Goal: Task Accomplishment & Management: Manage account settings

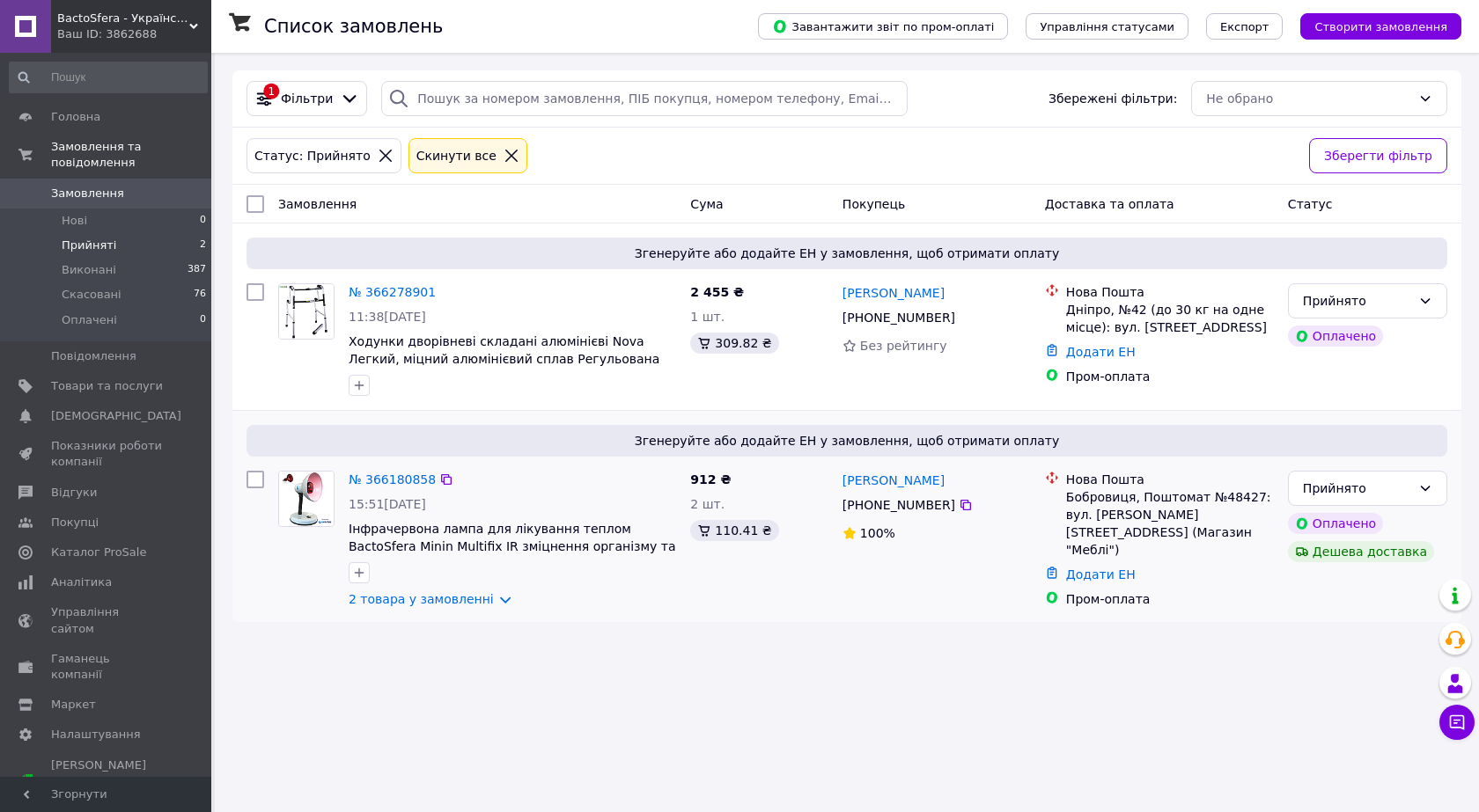
click at [380, 466] on div "№ 366180858 15:51[DATE] Інфрачервона лампа для лікування теплом BactoSfera Mini…" at bounding box center [511, 539] width 341 height 151
click at [384, 487] on link "№ 366180858" at bounding box center [392, 479] width 87 height 14
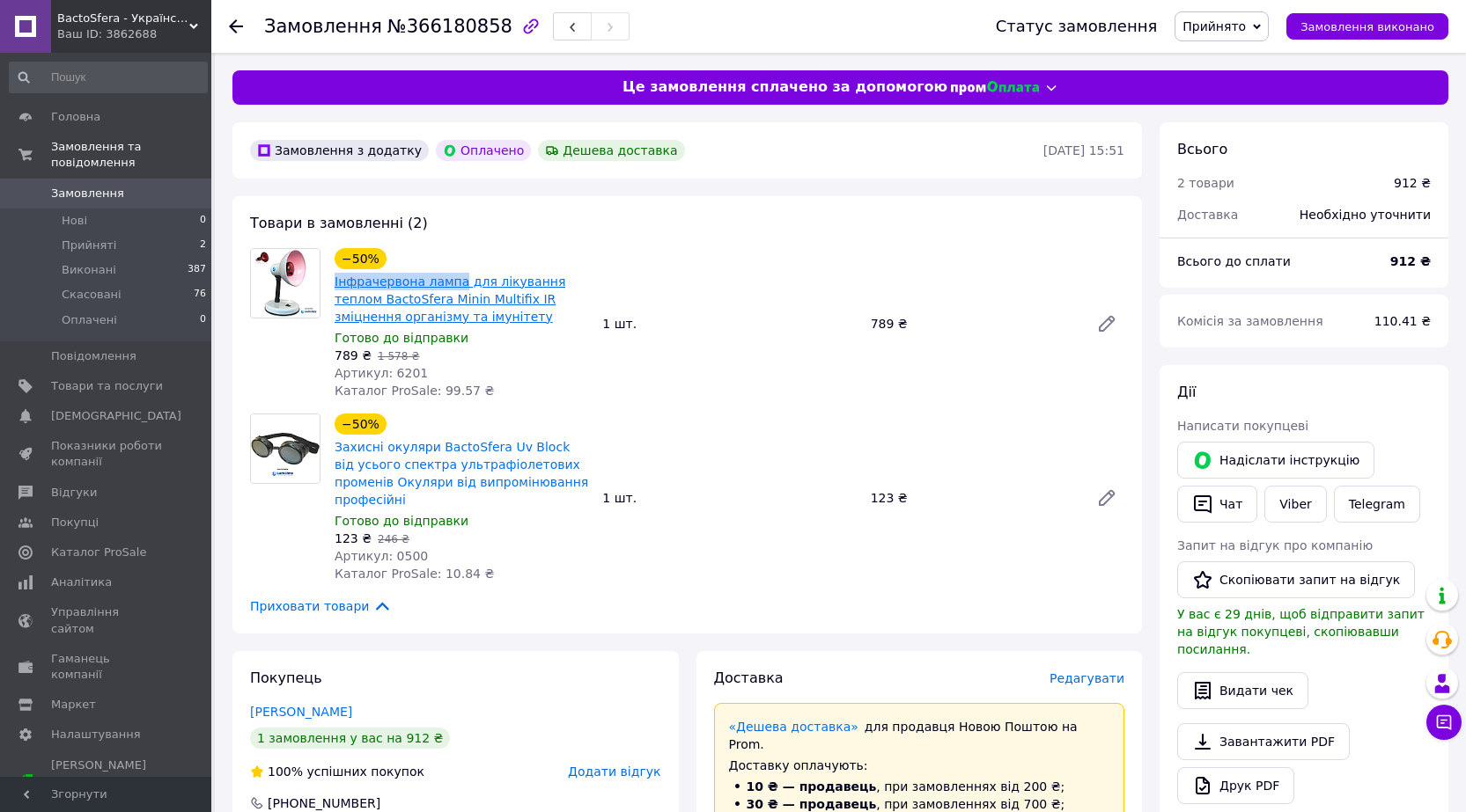
drag, startPoint x: 331, startPoint y: 281, endPoint x: 452, endPoint y: 283, distance: 121.0
click at [452, 283] on div "−50% Інфрачервона лампа для лікування теплом BactoSfera Minin Multifix IR зміцн…" at bounding box center [461, 323] width 268 height 159
copy link "Інфрачервона лампа"
click at [407, 34] on span "№366180858" at bounding box center [449, 26] width 125 height 21
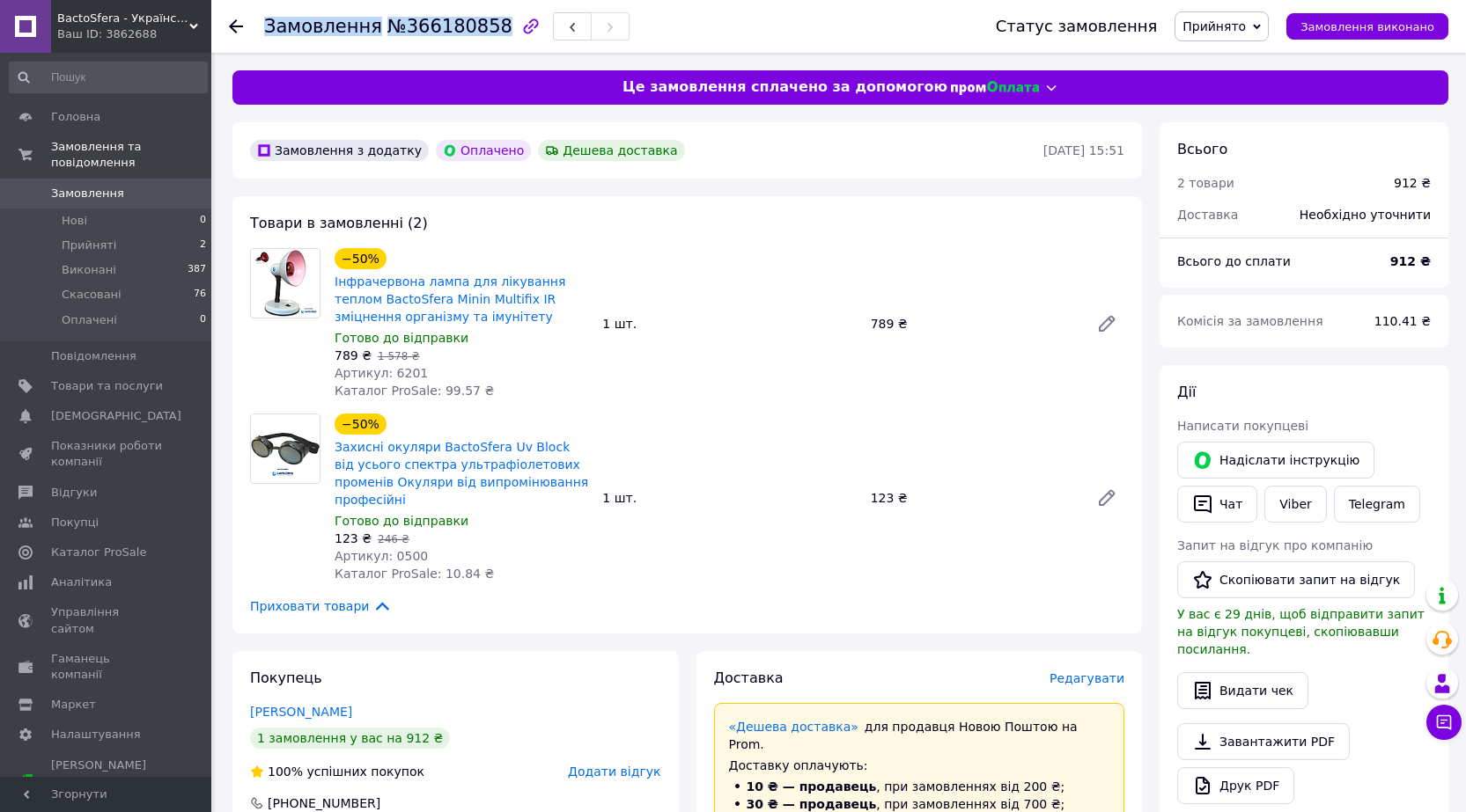
click at [407, 34] on span "№366180858" at bounding box center [449, 26] width 125 height 21
copy h1 "Замовлення №366180858"
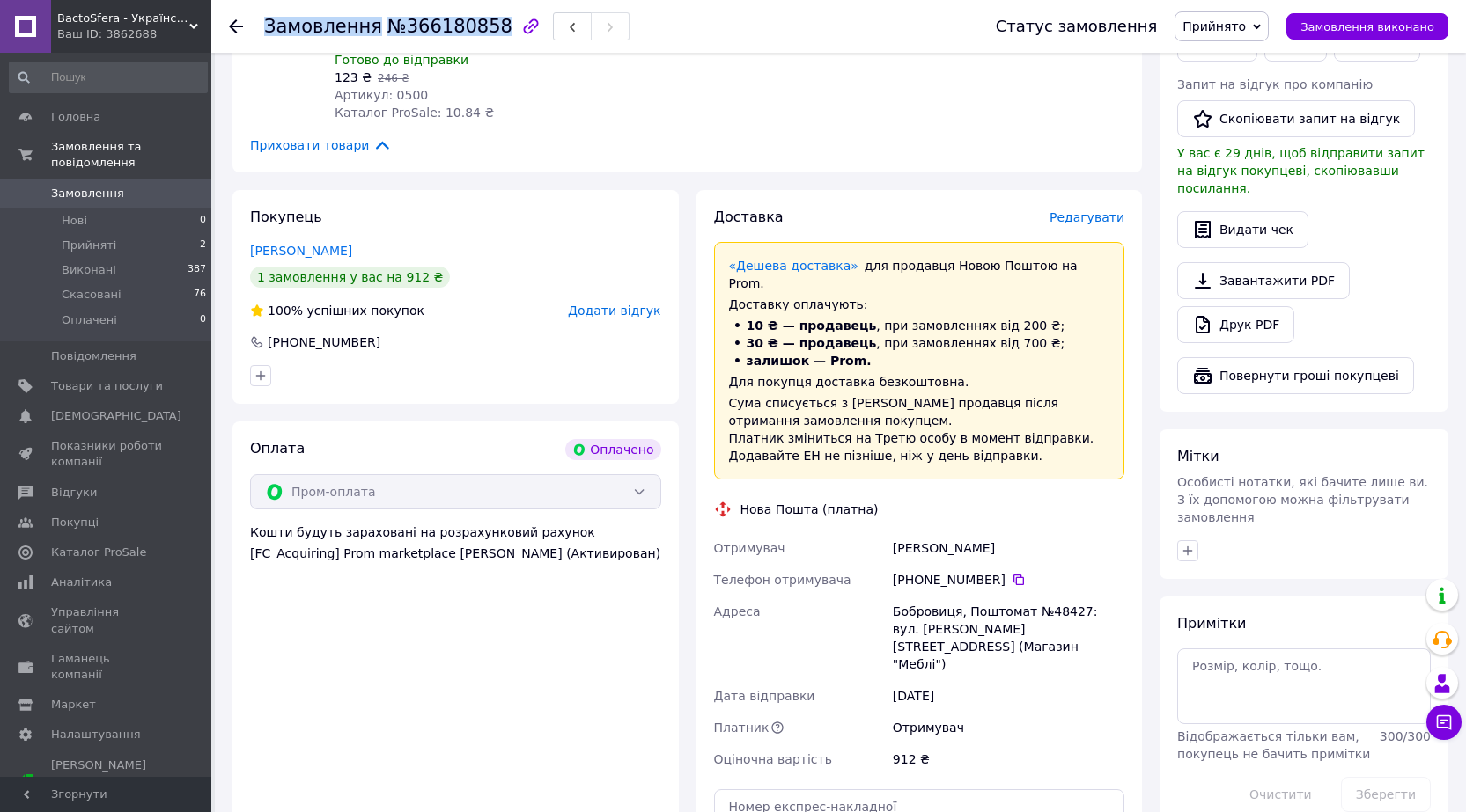
scroll to position [616, 0]
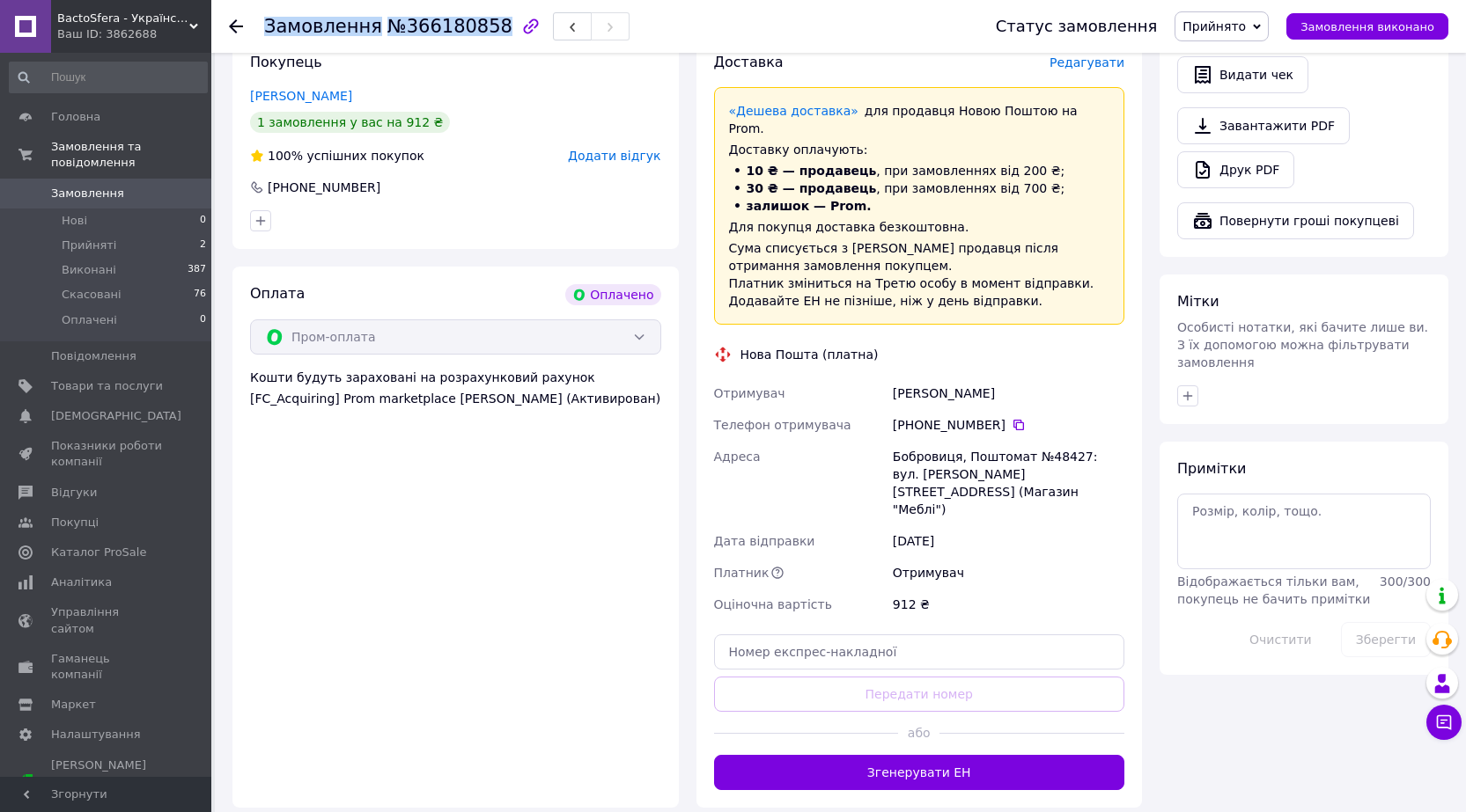
drag, startPoint x: 917, startPoint y: 388, endPoint x: 995, endPoint y: 387, distance: 78.0
click at [995, 416] on div "[PHONE_NUMBER]" at bounding box center [1008, 425] width 231 height 18
copy div "0 50 412 20 01"
click at [923, 378] on div "[PERSON_NAME]" at bounding box center [1009, 394] width 239 height 32
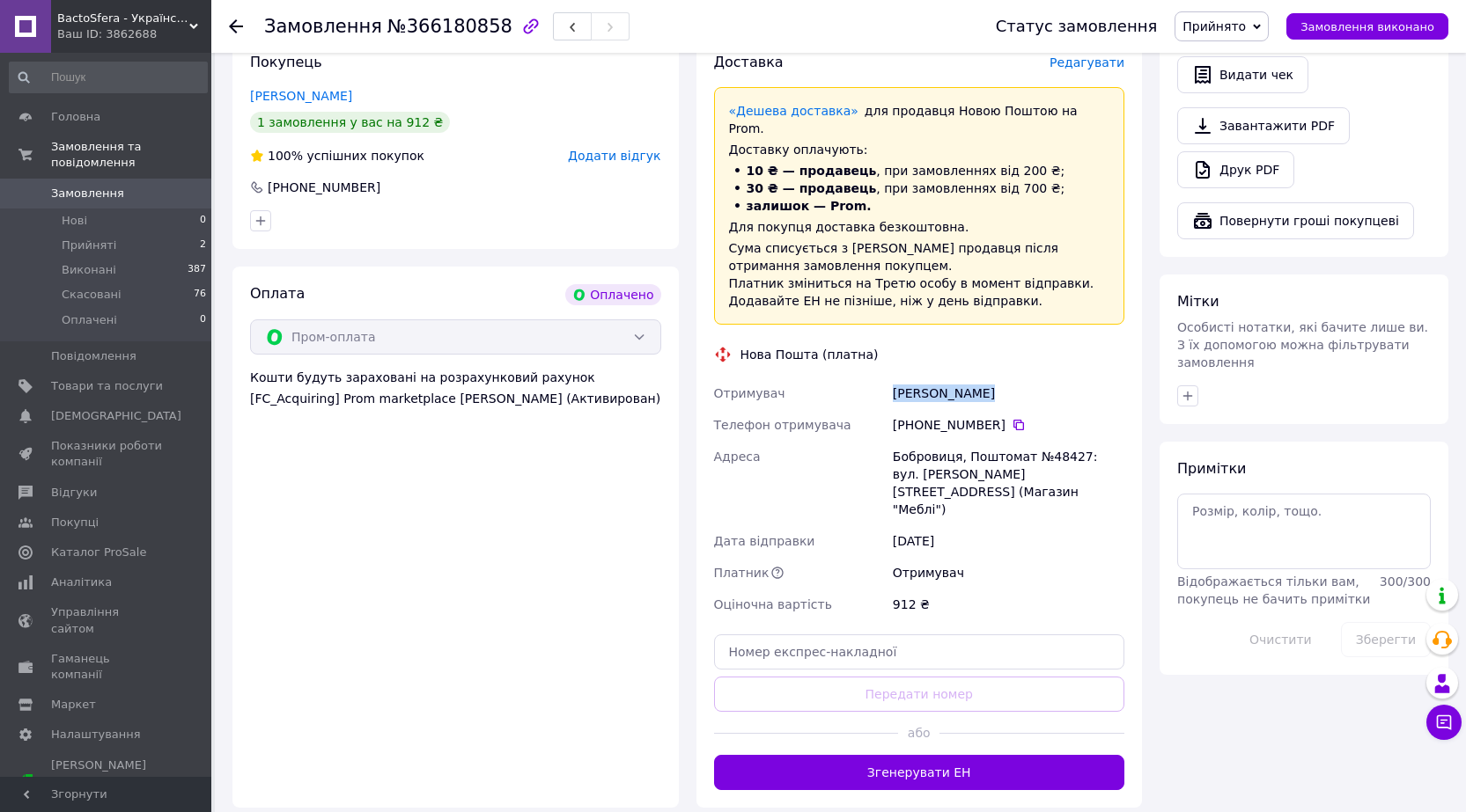
click at [923, 378] on div "[PERSON_NAME]" at bounding box center [1009, 394] width 239 height 32
copy div "[PERSON_NAME]"
click at [914, 441] on div "Бобровиця, Поштомат №48427: вул. [PERSON_NAME][STREET_ADDRESS] (Магазин "Меблі")" at bounding box center [1009, 483] width 239 height 85
copy div "Бобровиця"
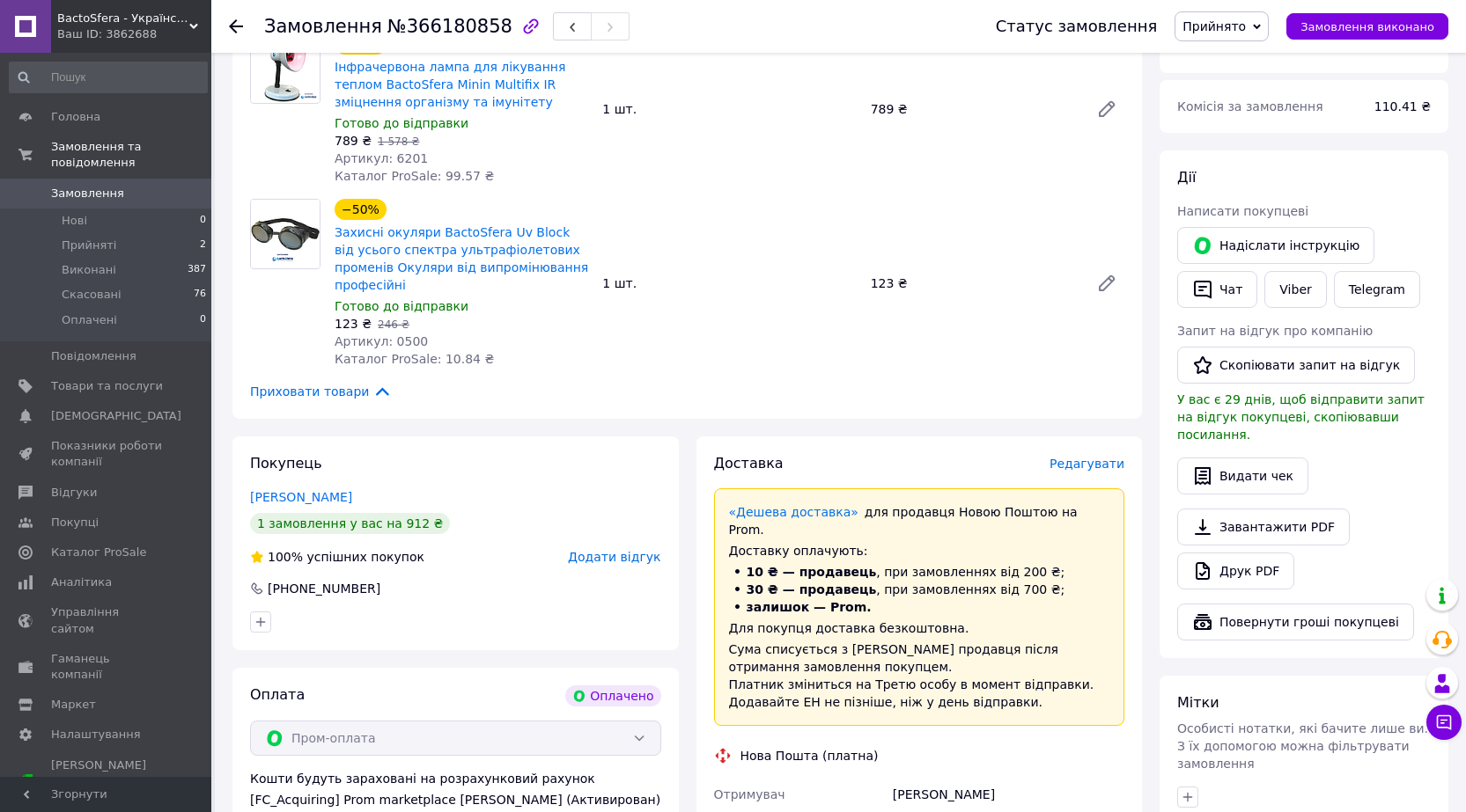
scroll to position [0, 0]
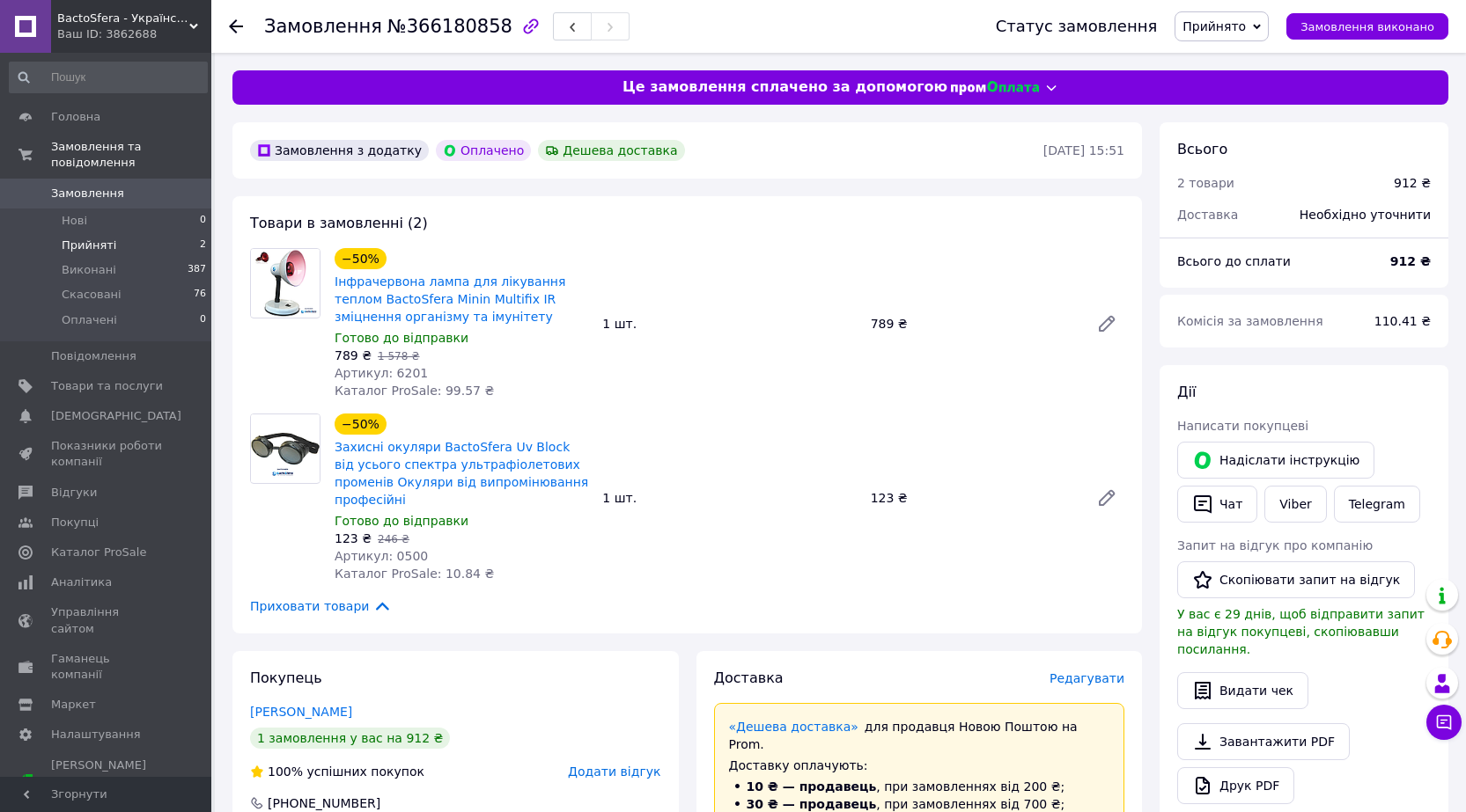
click at [94, 238] on span "Прийняті" at bounding box center [89, 245] width 55 height 16
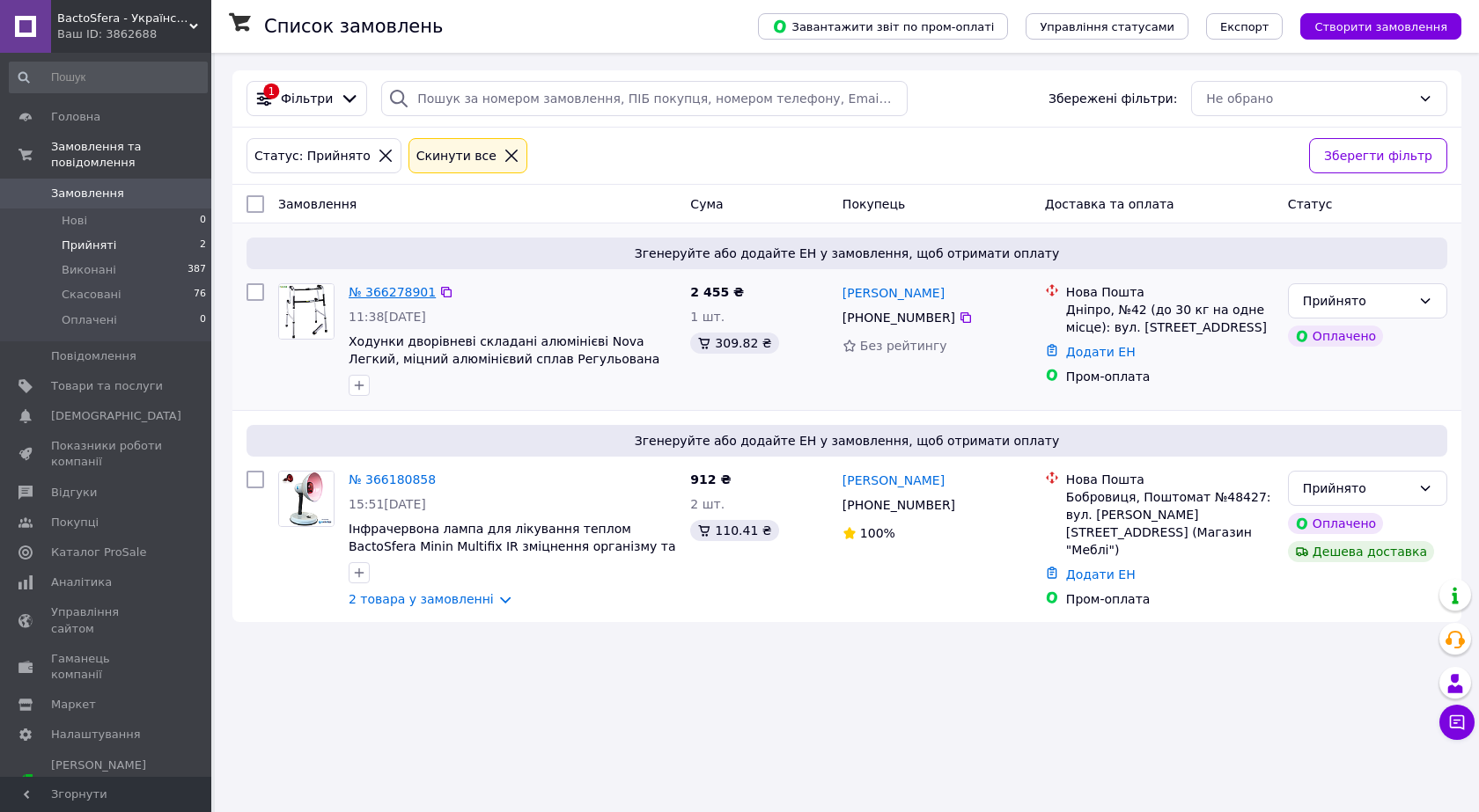
click at [399, 290] on link "№ 366278901" at bounding box center [392, 291] width 87 height 14
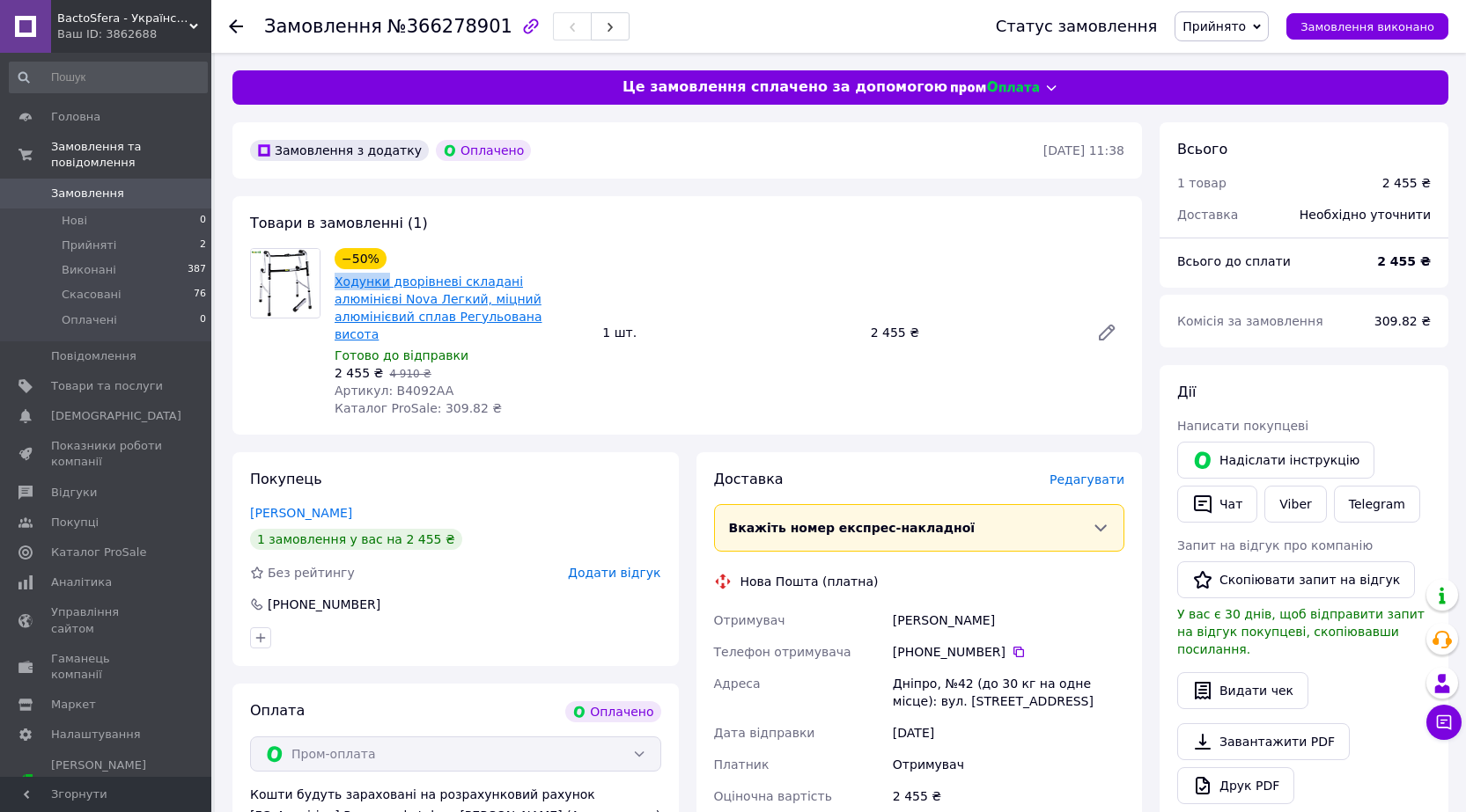
drag, startPoint x: 332, startPoint y: 283, endPoint x: 382, endPoint y: 281, distance: 50.0
click at [382, 281] on div "−50% Ходунки дворівневі складані алюмінієві Nova Легкий, міцний алюмінієвий спл…" at bounding box center [461, 332] width 268 height 176
copy link "Ходунки"
click at [445, 17] on span "№366278901" at bounding box center [449, 26] width 125 height 21
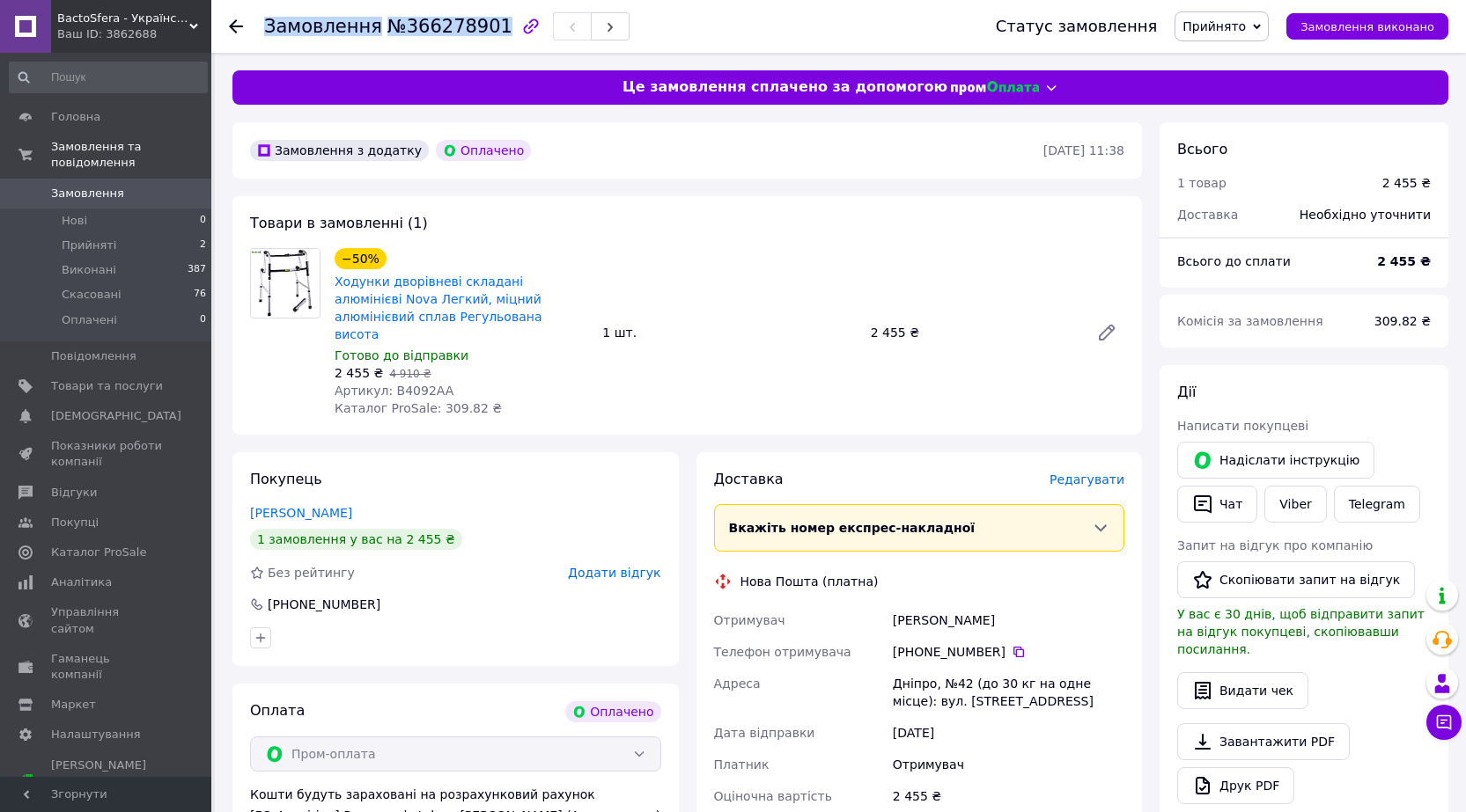
click at [445, 17] on span "№366278901" at bounding box center [449, 26] width 125 height 21
copy h1 "Замовлення №366278901"
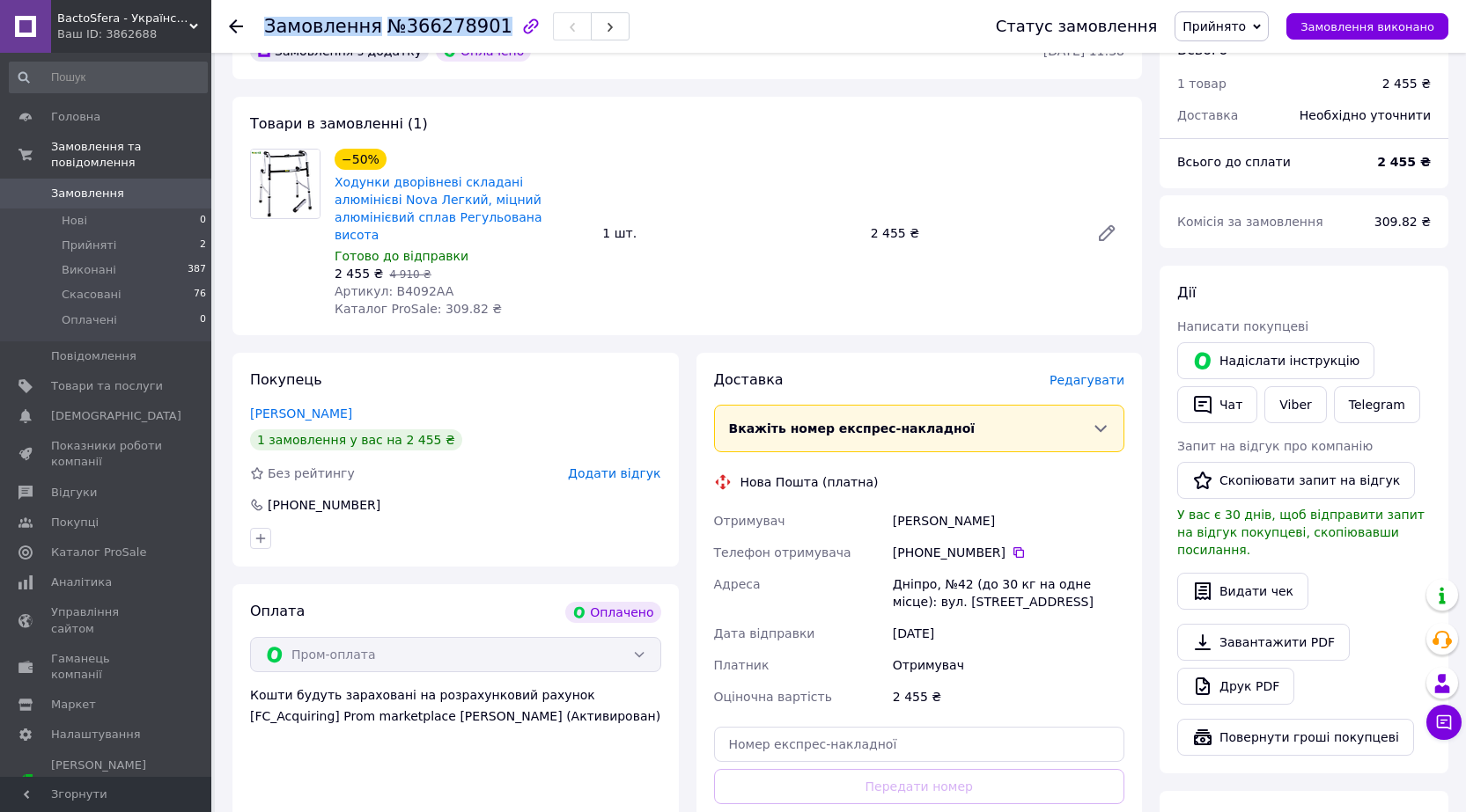
scroll to position [176, 0]
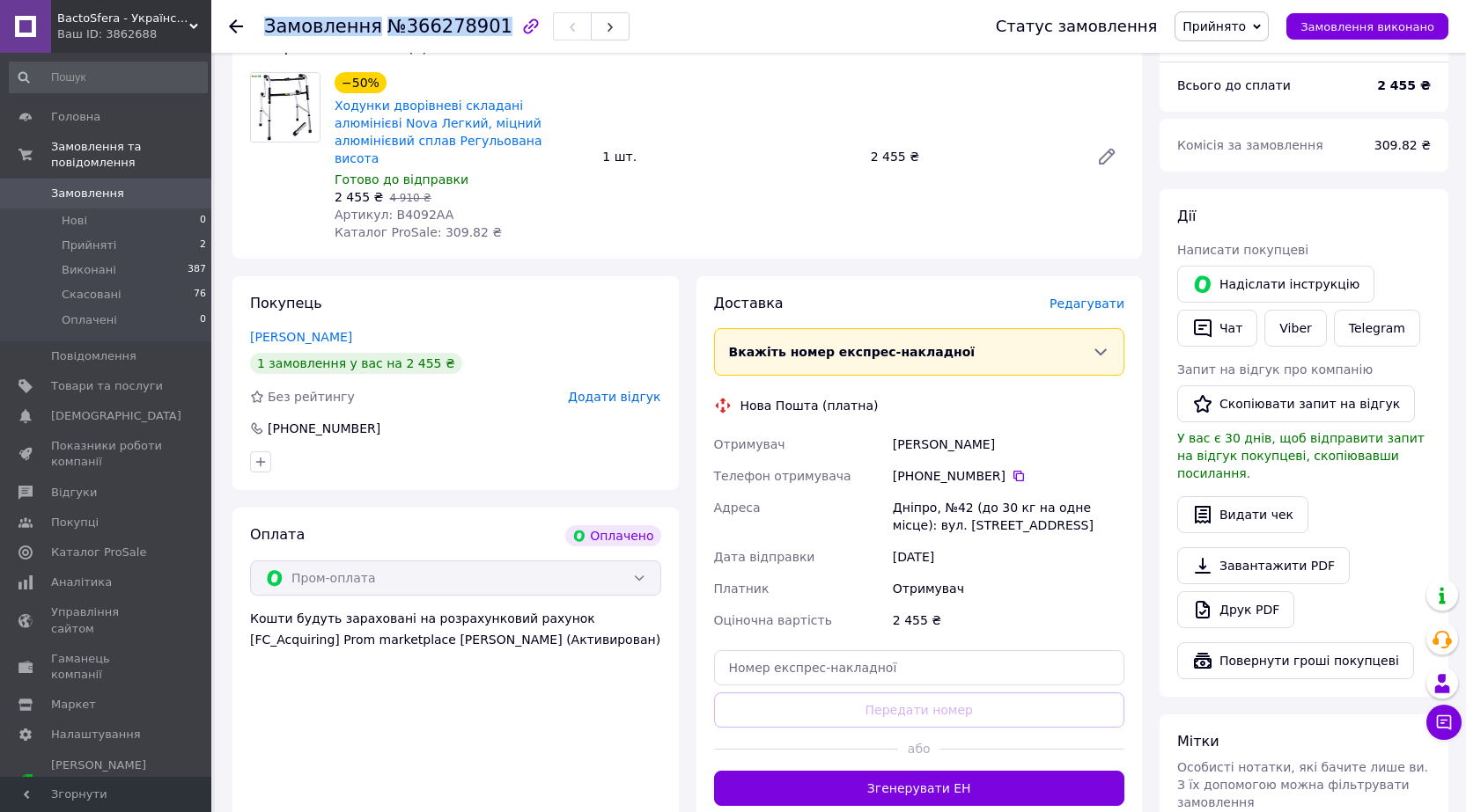
drag, startPoint x: 916, startPoint y: 458, endPoint x: 994, endPoint y: 448, distance: 78.6
click at [993, 467] on div "[PHONE_NUMBER]" at bounding box center [1008, 476] width 231 height 18
copy div "0 98 092 43 90"
click at [946, 429] on div "[PERSON_NAME]" at bounding box center [1009, 445] width 239 height 32
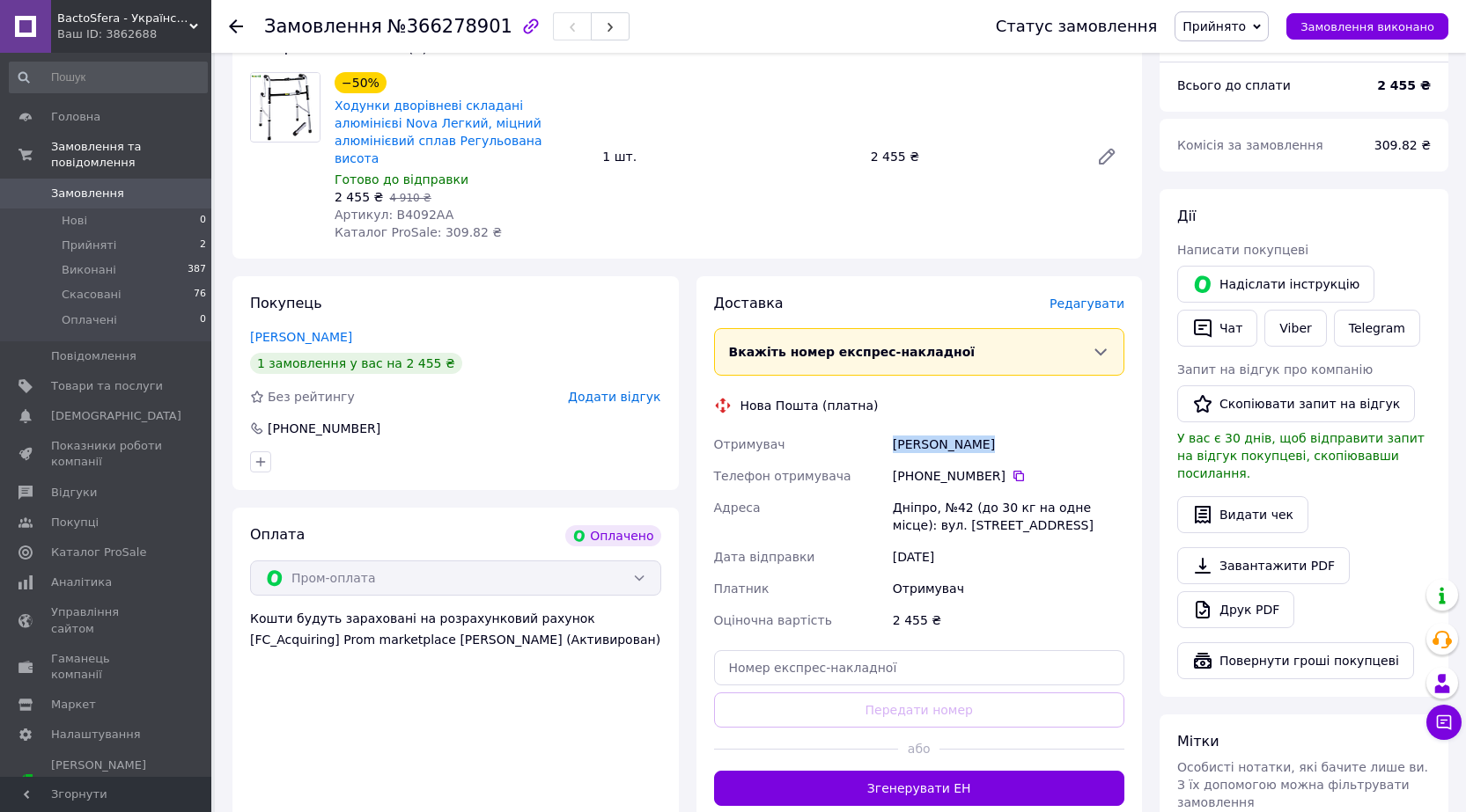
click at [946, 429] on div "[PERSON_NAME]" at bounding box center [1009, 445] width 239 height 32
copy div "[PERSON_NAME]"
click at [912, 492] on div "Дніпро, №42 (до 30 кг на одне місце): вул. [STREET_ADDRESS]" at bounding box center [1009, 516] width 239 height 49
click at [913, 492] on div "Дніпро, №42 (до 30 кг на одне місце): вул. [STREET_ADDRESS]" at bounding box center [1009, 516] width 239 height 49
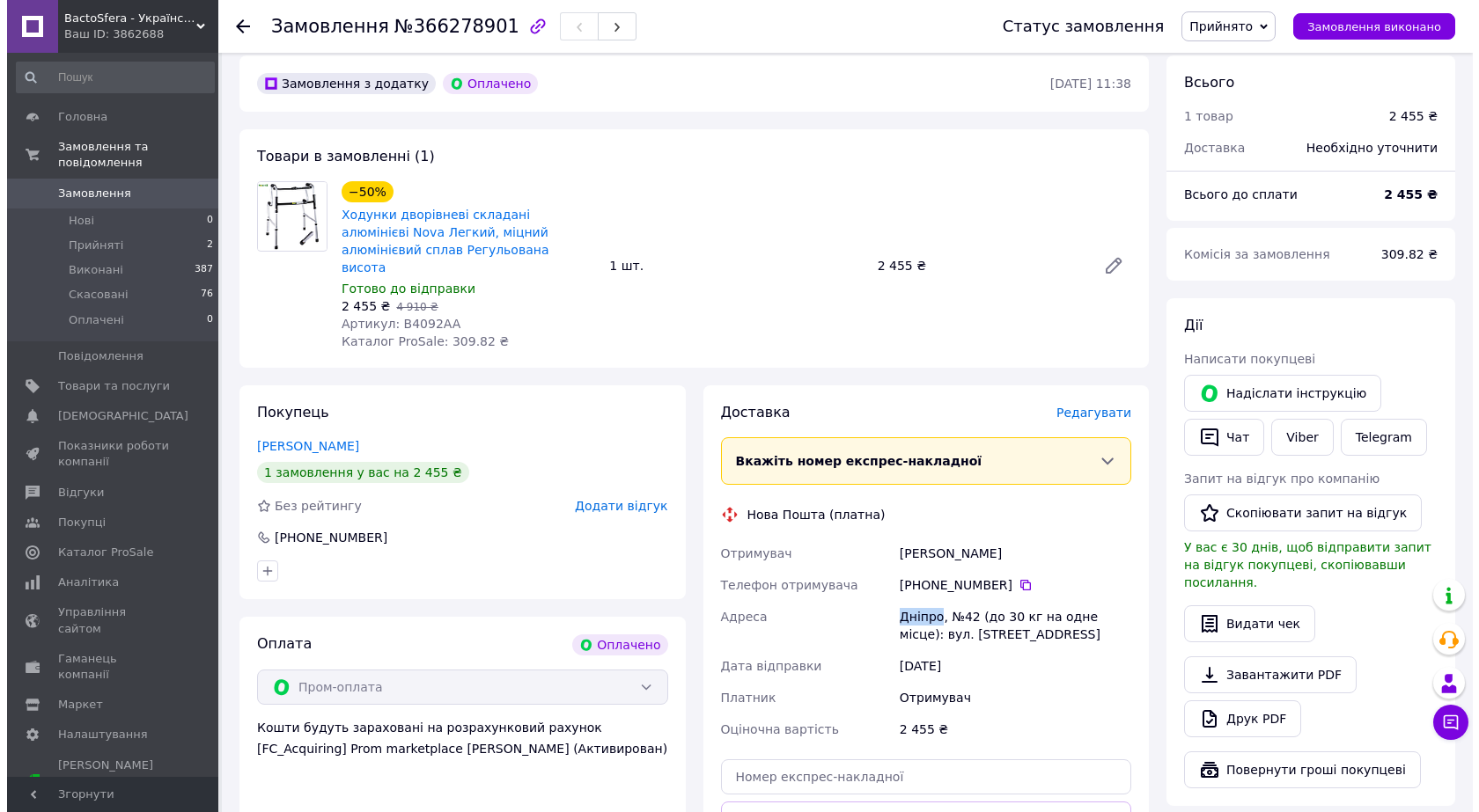
scroll to position [0, 0]
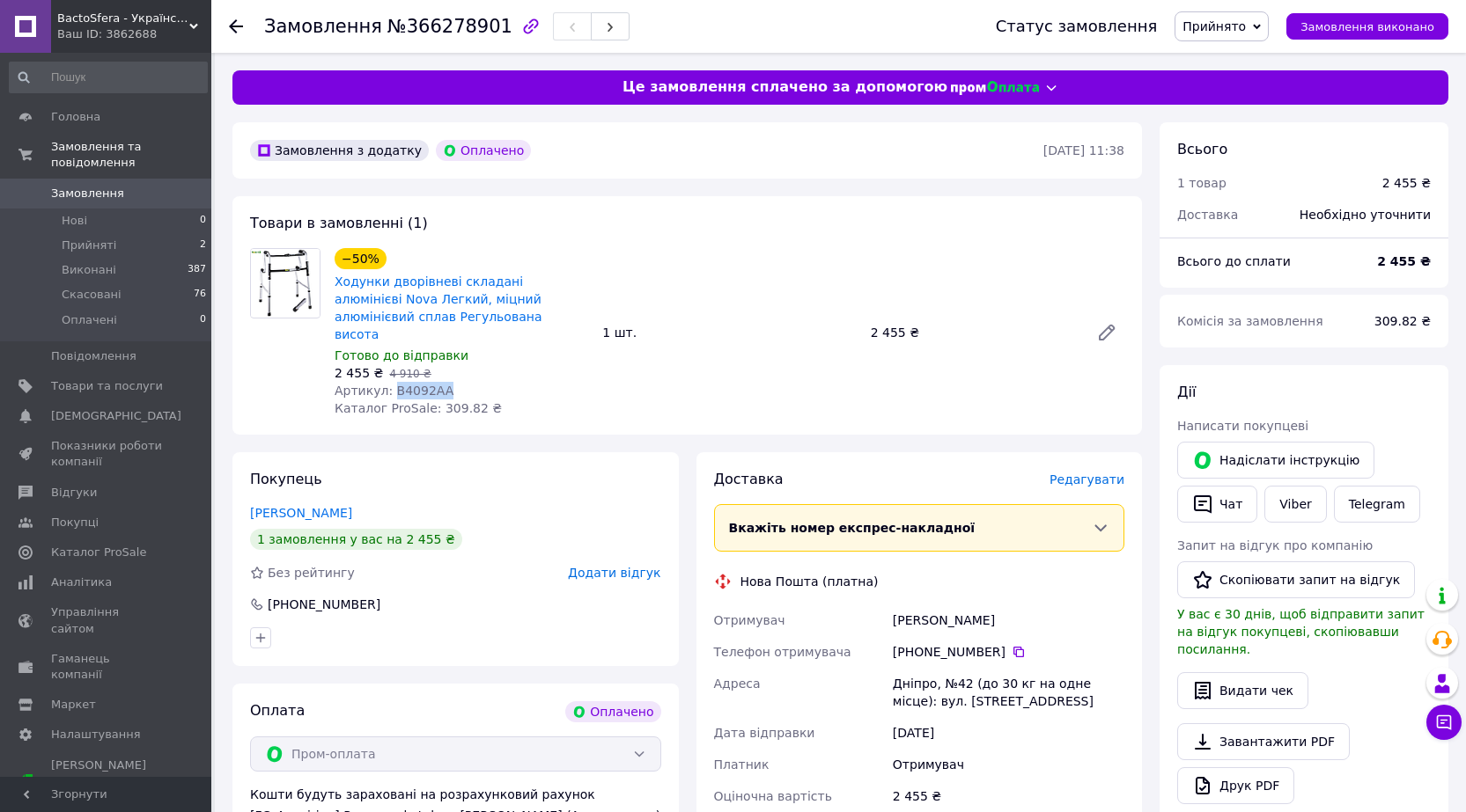
drag, startPoint x: 427, startPoint y: 373, endPoint x: 390, endPoint y: 374, distance: 37.0
click at [390, 383] on span "Артикул: B4092AA" at bounding box center [394, 390] width 118 height 14
click at [166, 233] on li "Прийняті 2" at bounding box center [108, 245] width 216 height 24
